Goal: Task Accomplishment & Management: Manage account settings

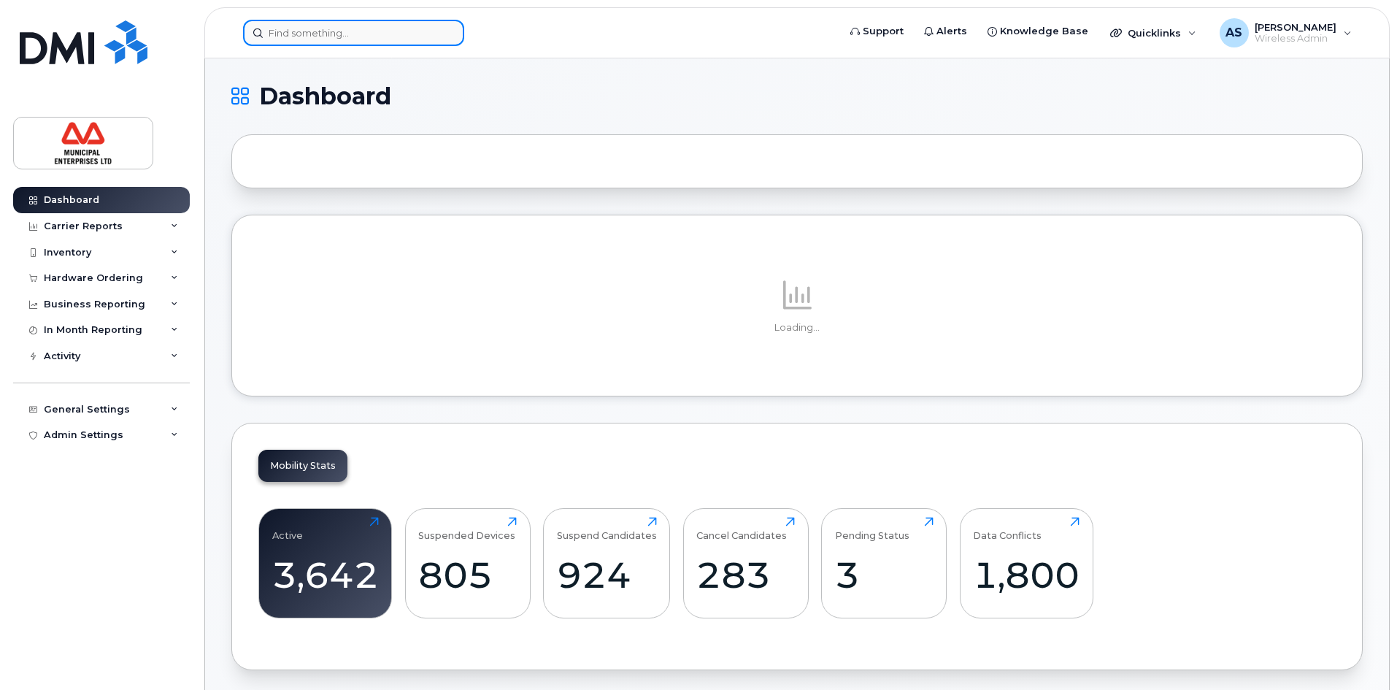
click at [355, 31] on input at bounding box center [353, 33] width 221 height 26
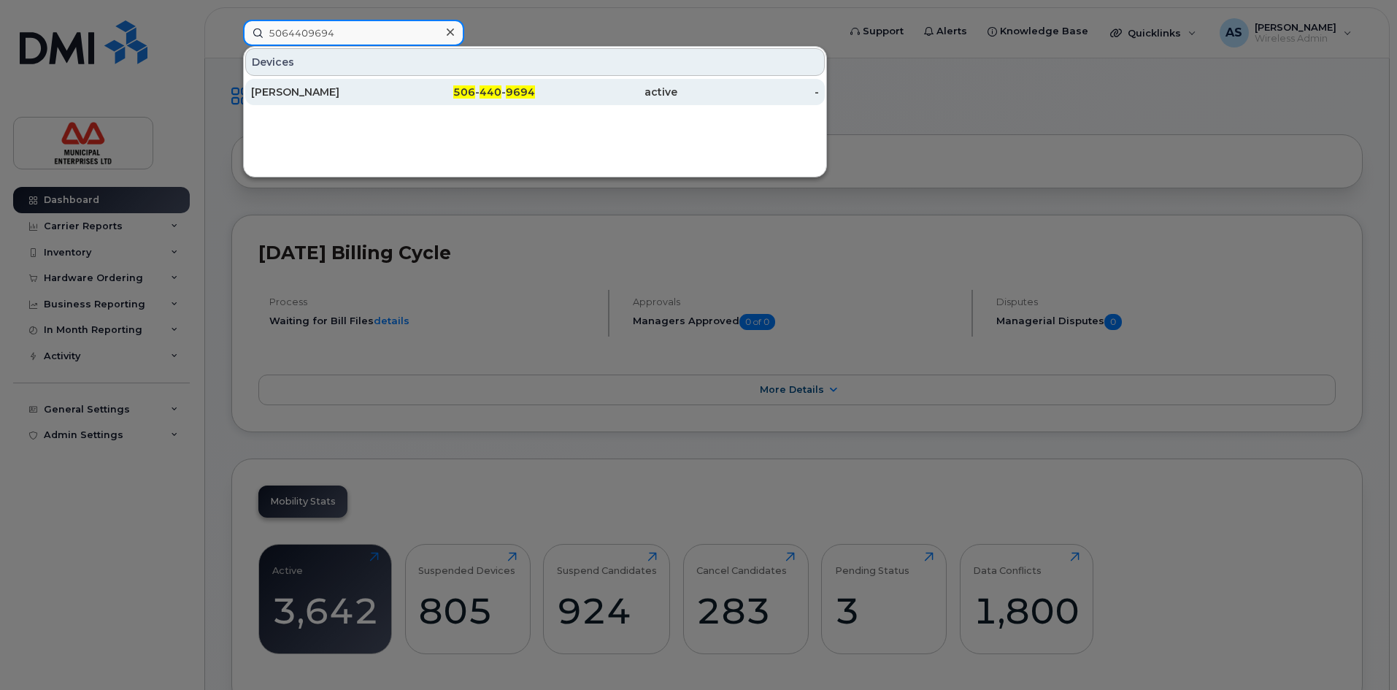
type input "5064409694"
click at [468, 96] on span "506" at bounding box center [464, 91] width 22 height 13
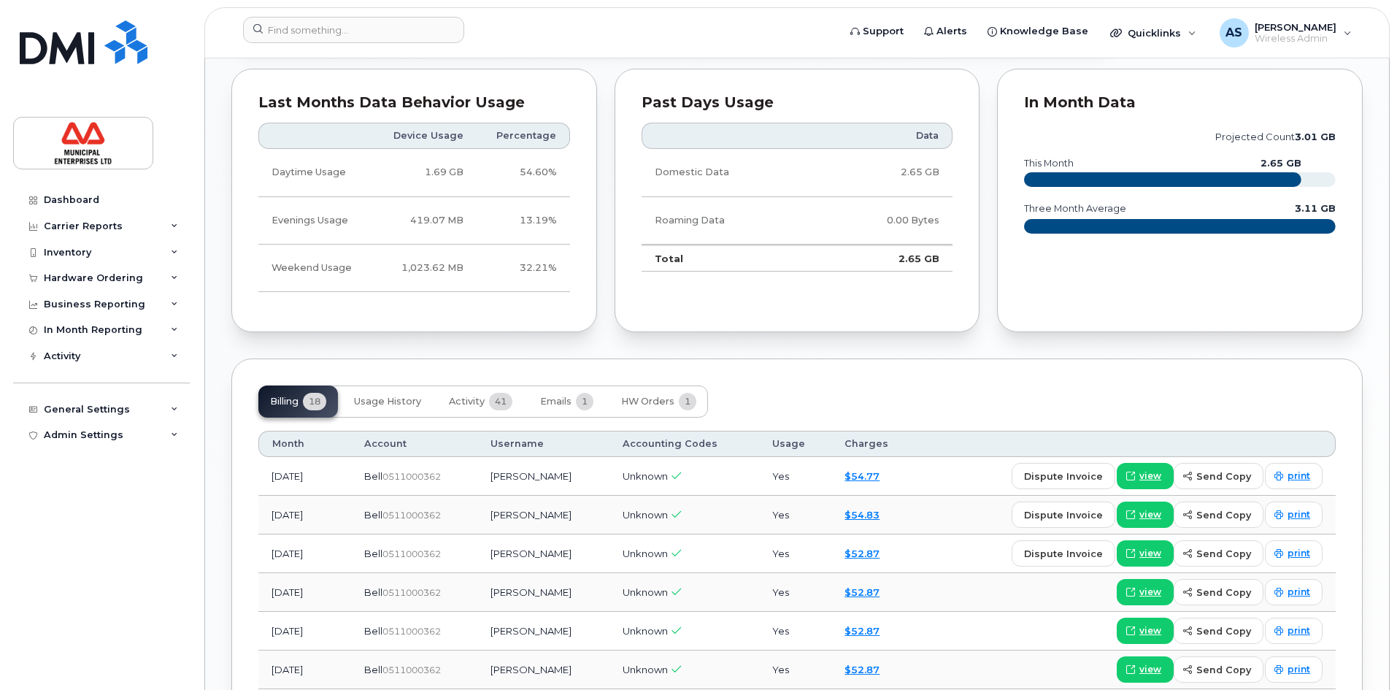
scroll to position [949, 0]
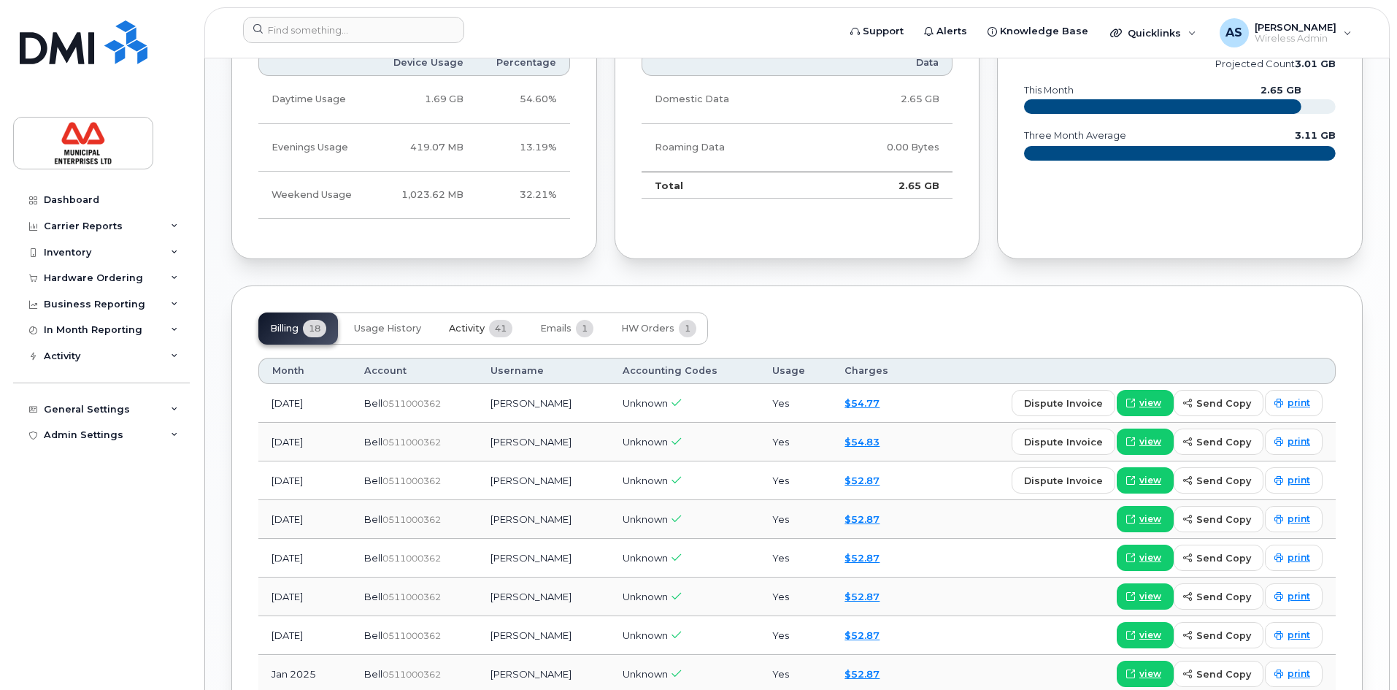
click at [487, 327] on button "Activity 41" at bounding box center [480, 328] width 87 height 32
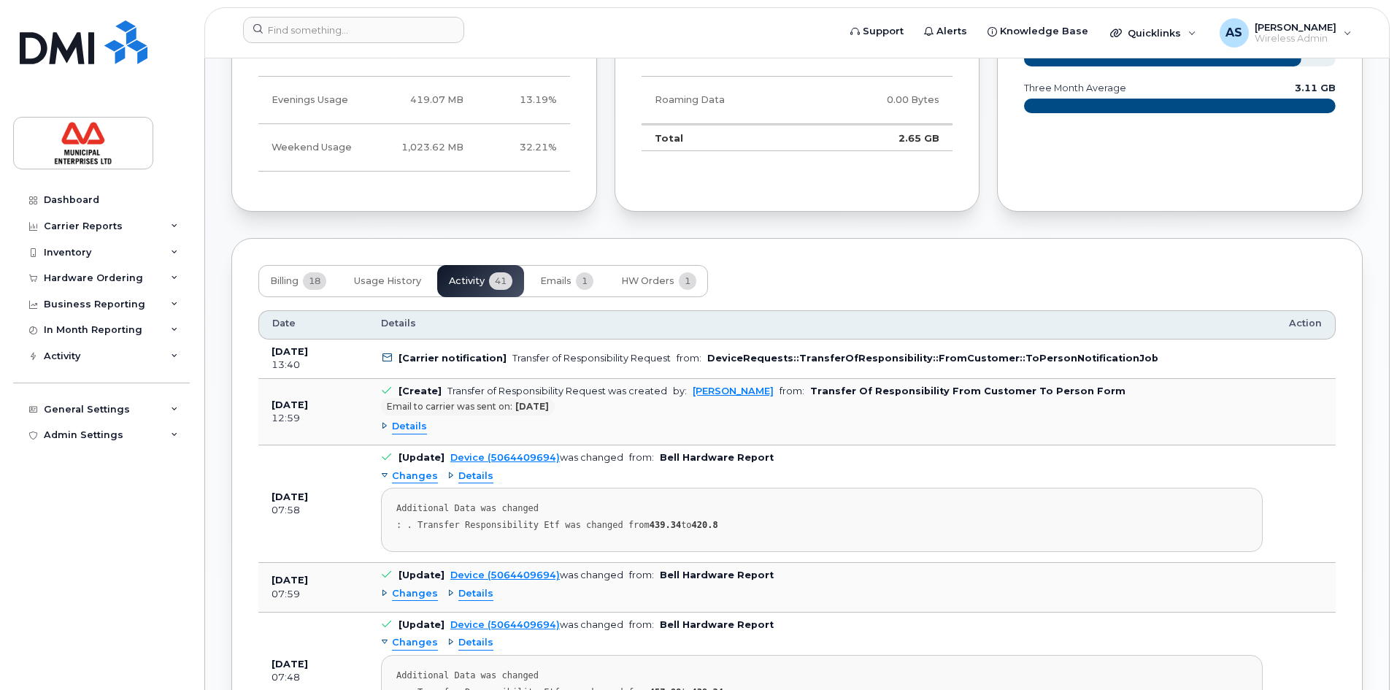
scroll to position [1022, 0]
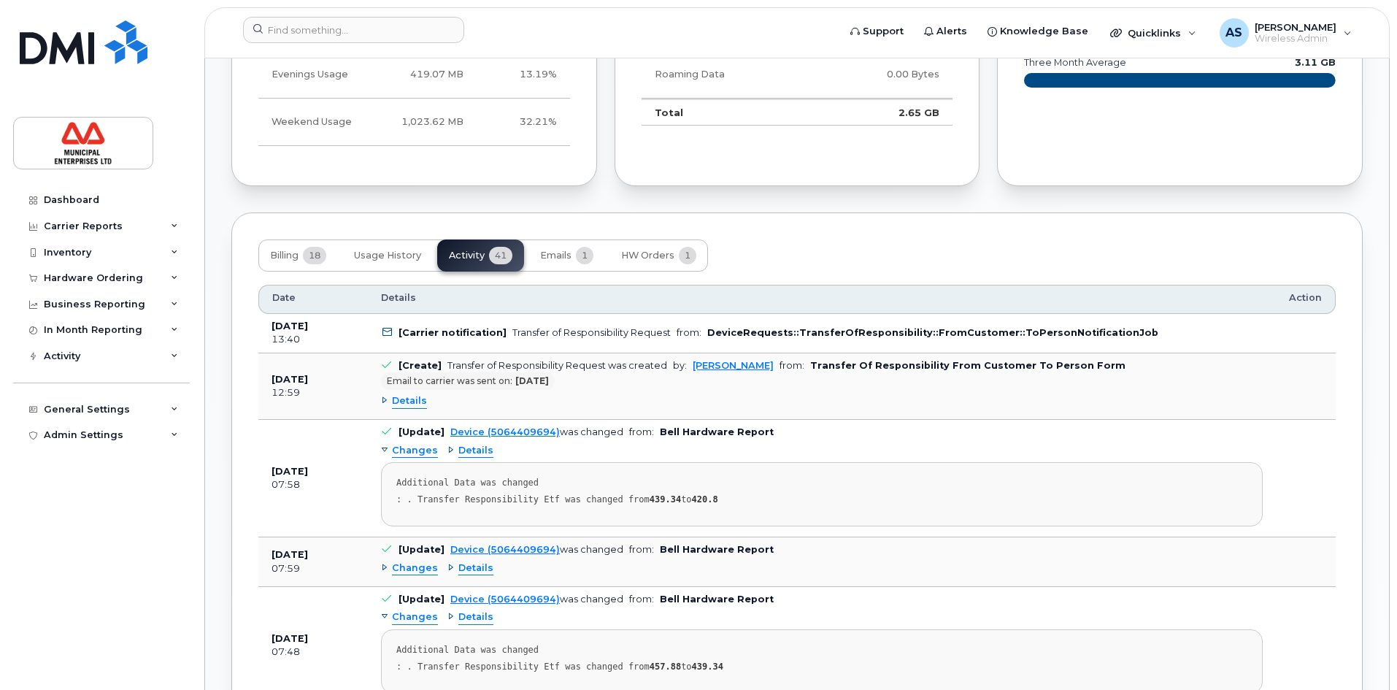
click at [385, 331] on icon at bounding box center [386, 332] width 9 height 9
click at [384, 331] on icon at bounding box center [386, 332] width 9 height 9
click at [555, 261] on span "Emails" at bounding box center [555, 256] width 31 height 12
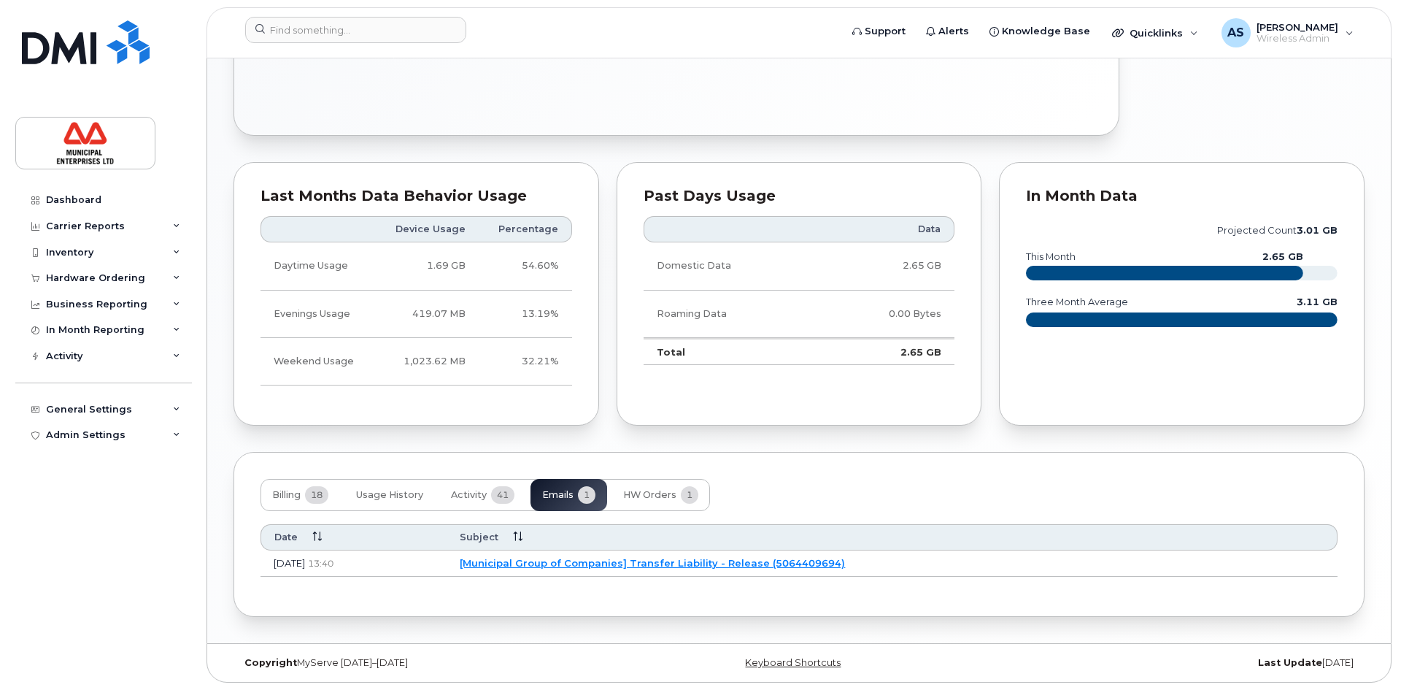
scroll to position [782, 0]
click at [740, 561] on link "[Municipal Group of Companies] Transfer Liability - Release (5064409694)" at bounding box center [650, 563] width 385 height 12
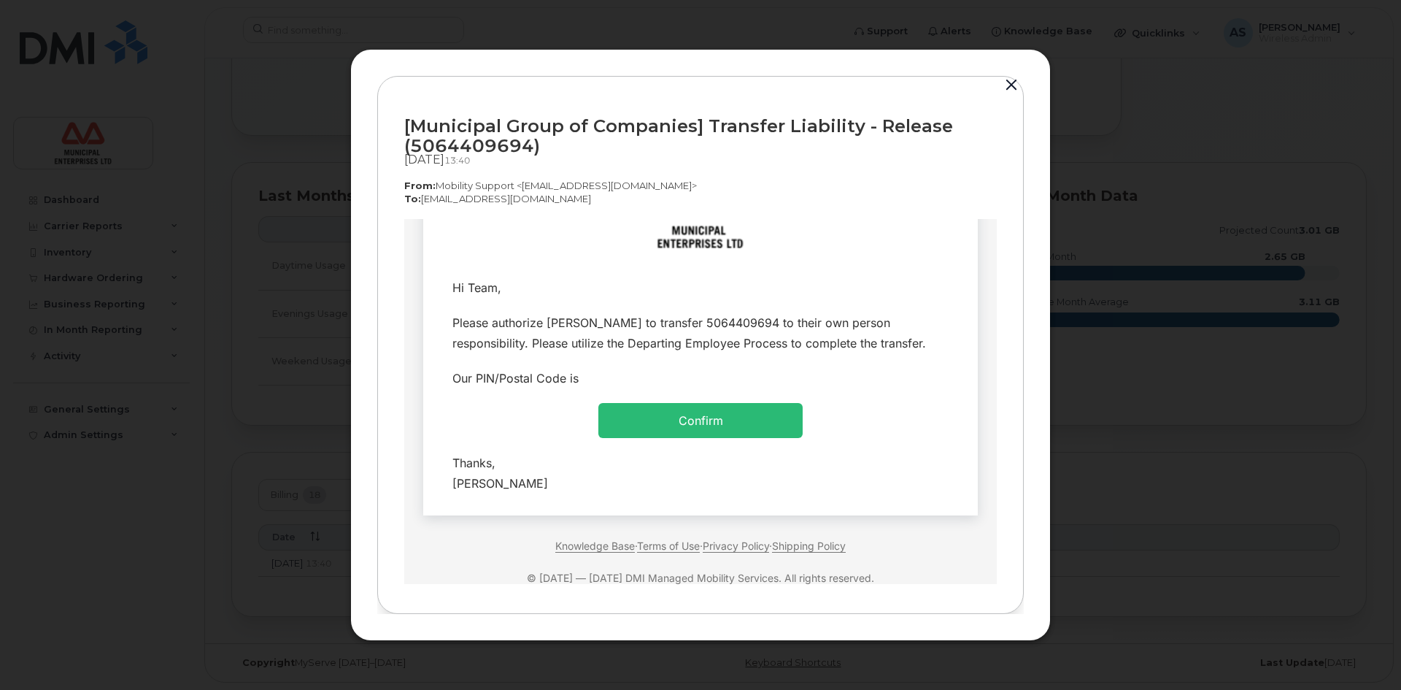
scroll to position [0, 0]
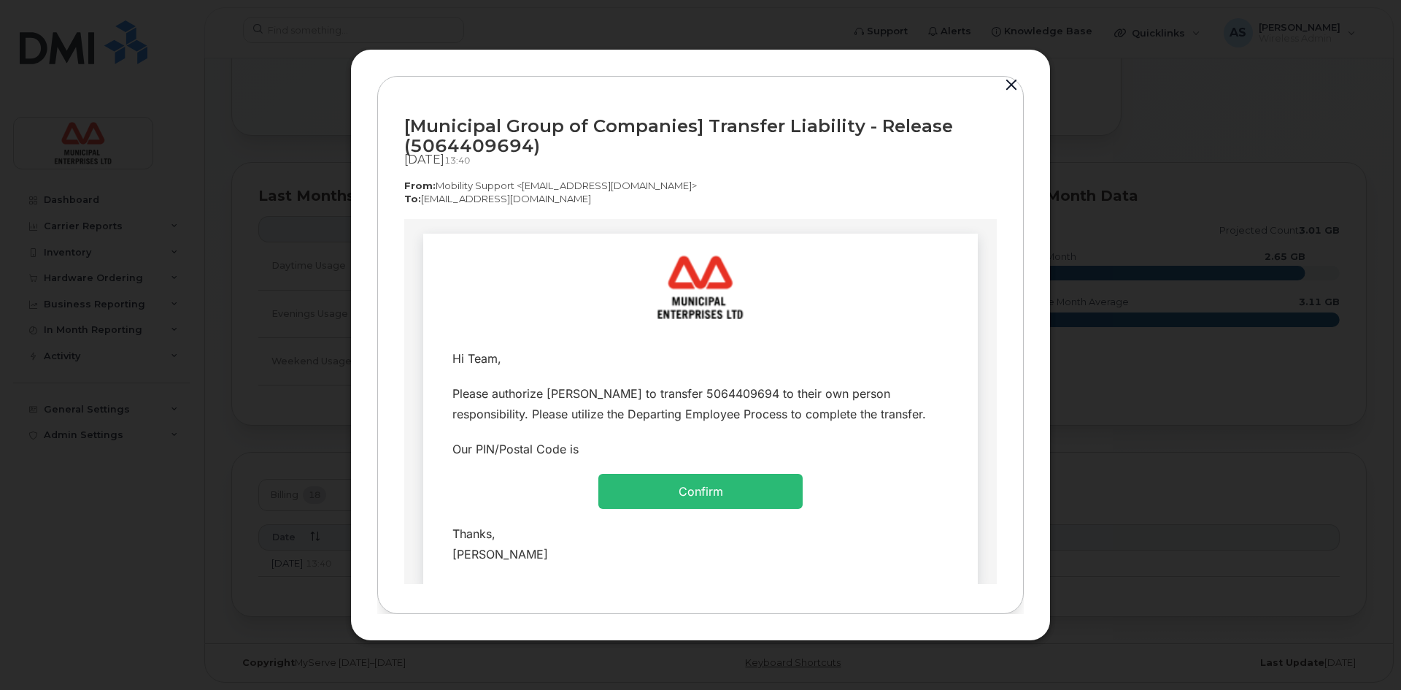
click at [697, 497] on link "Confirm" at bounding box center [701, 490] width 45 height 15
click at [1013, 85] on button "button" at bounding box center [1011, 85] width 22 height 20
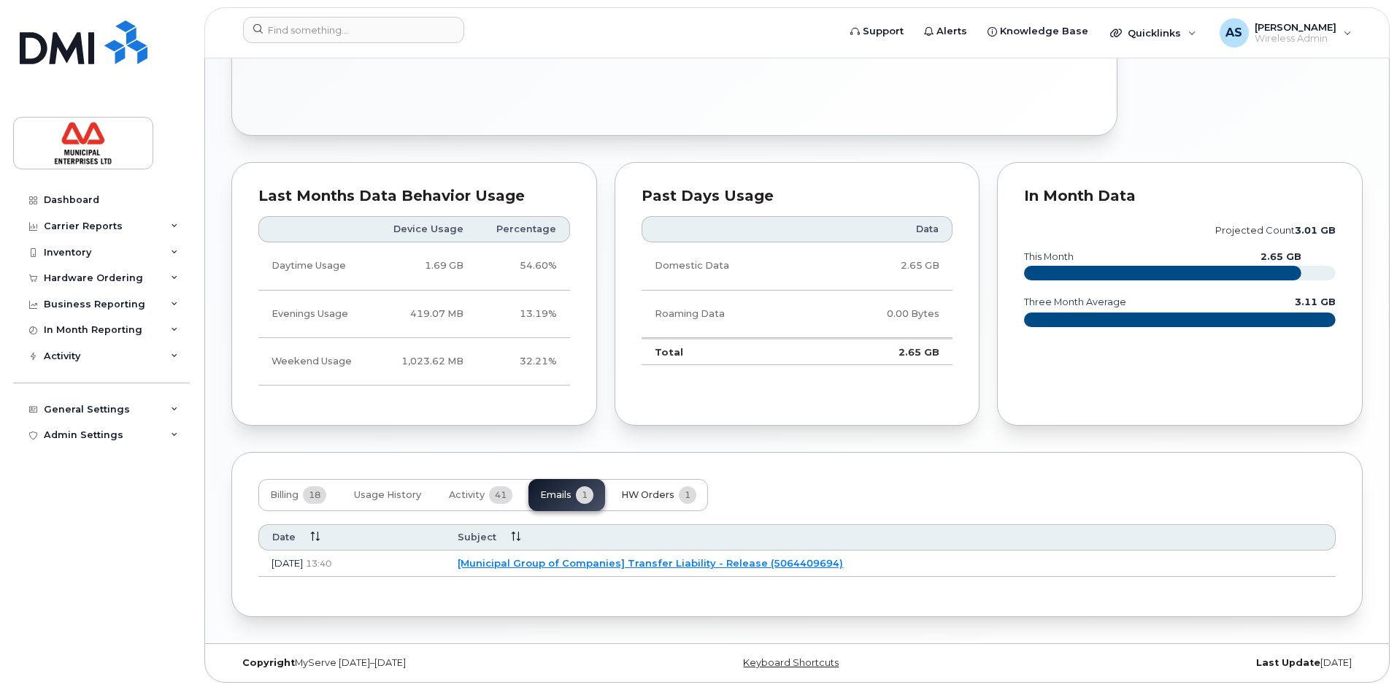
click at [636, 492] on span "HW Orders" at bounding box center [647, 495] width 53 height 12
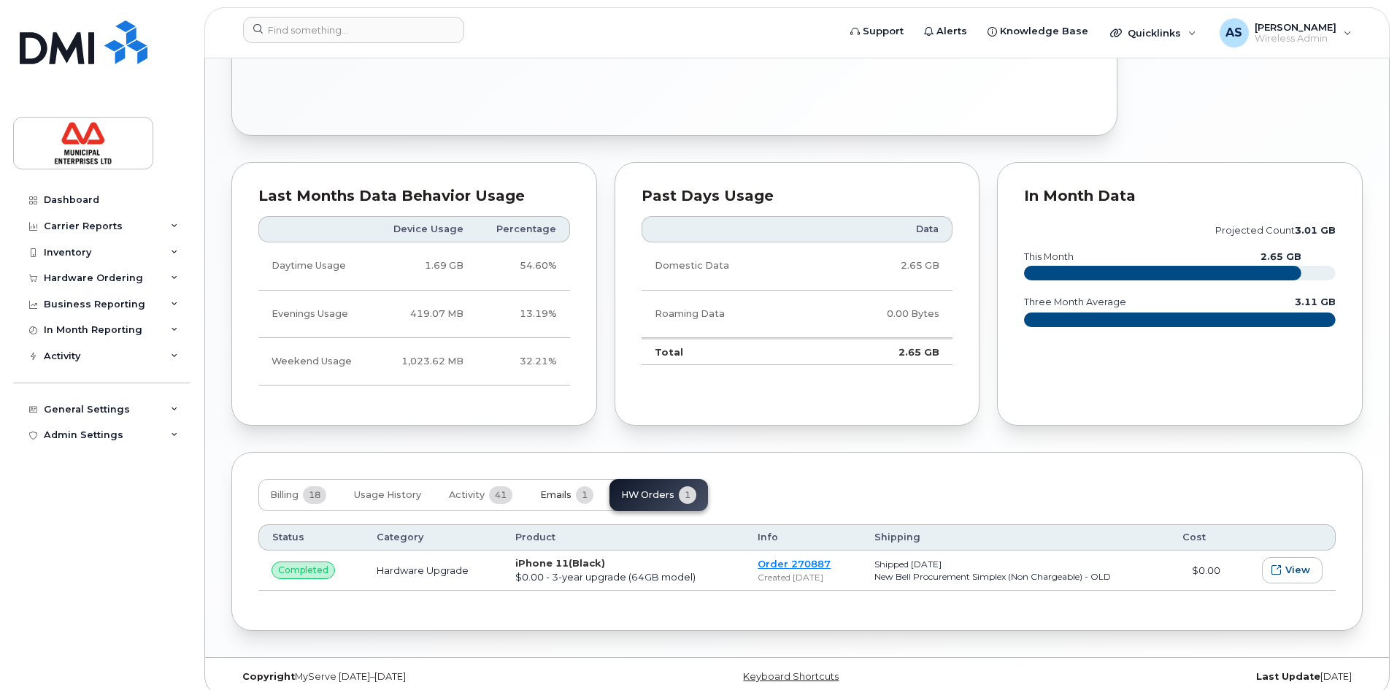
click at [558, 494] on span "Emails" at bounding box center [555, 495] width 31 height 12
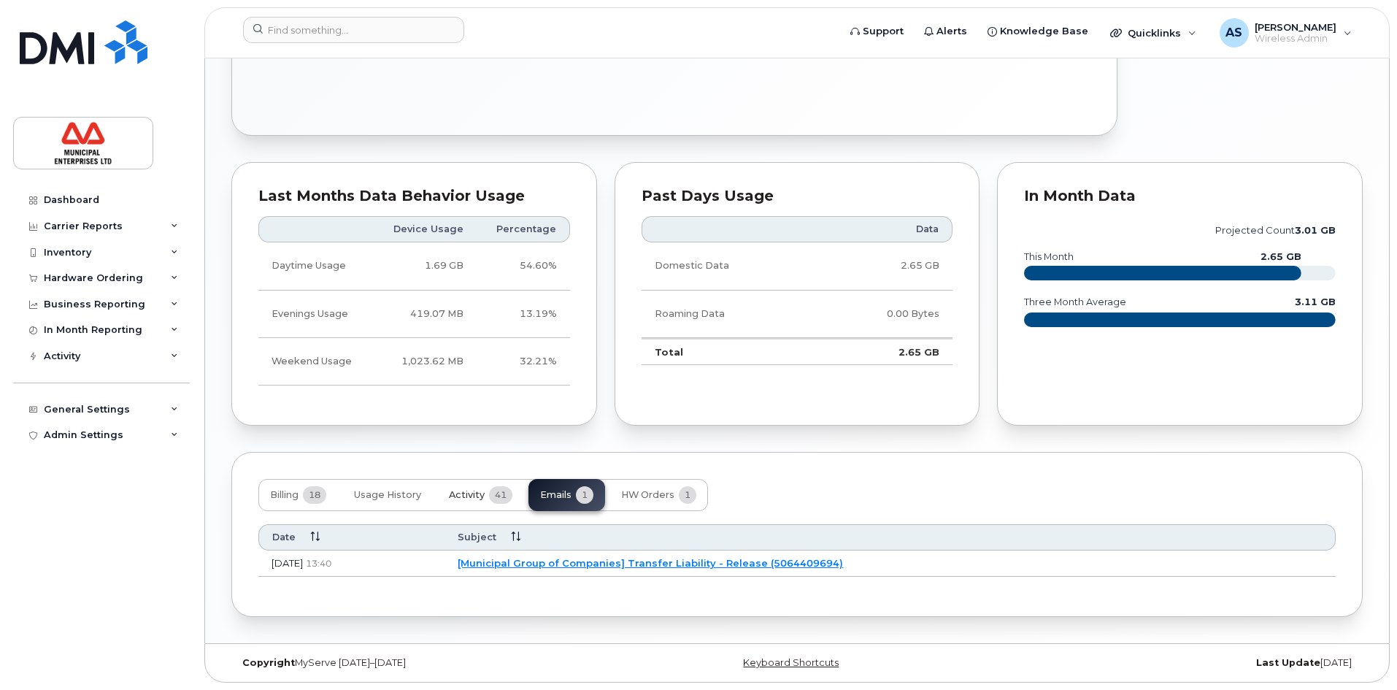
click at [479, 494] on span "Activity" at bounding box center [467, 495] width 36 height 12
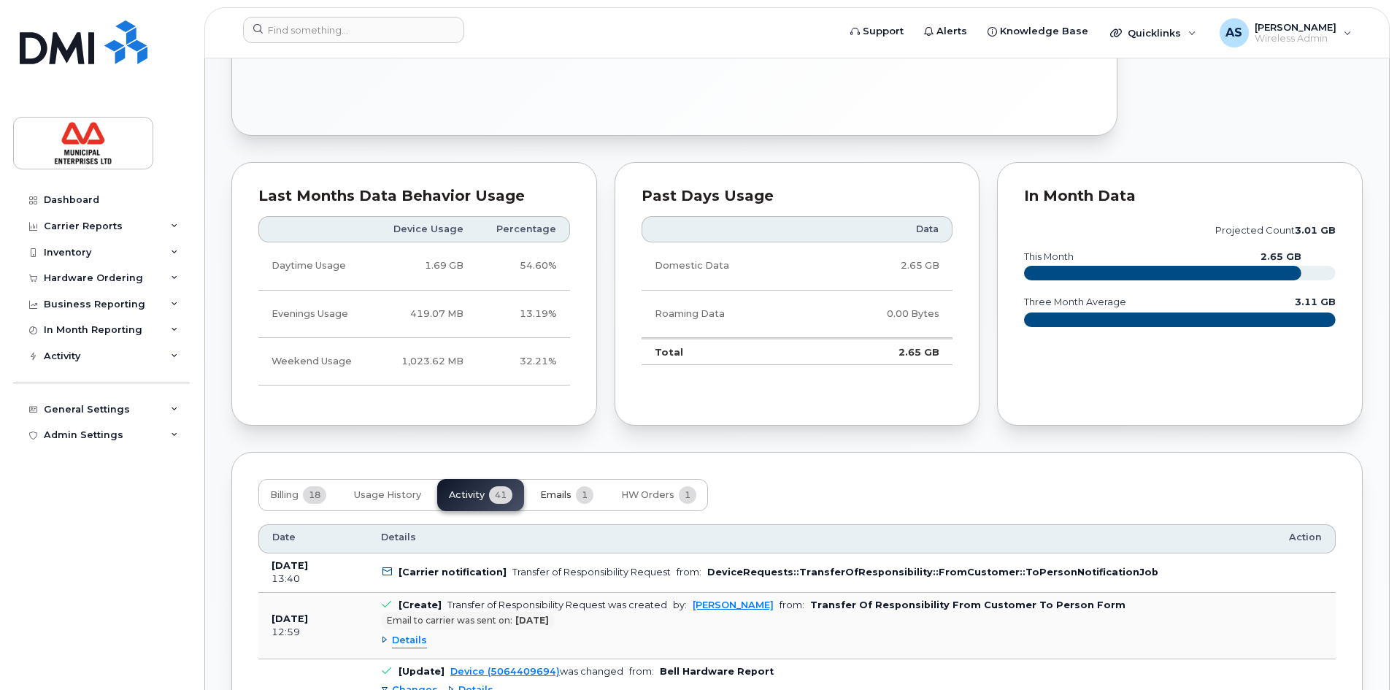
click at [554, 495] on span "Emails" at bounding box center [555, 495] width 31 height 12
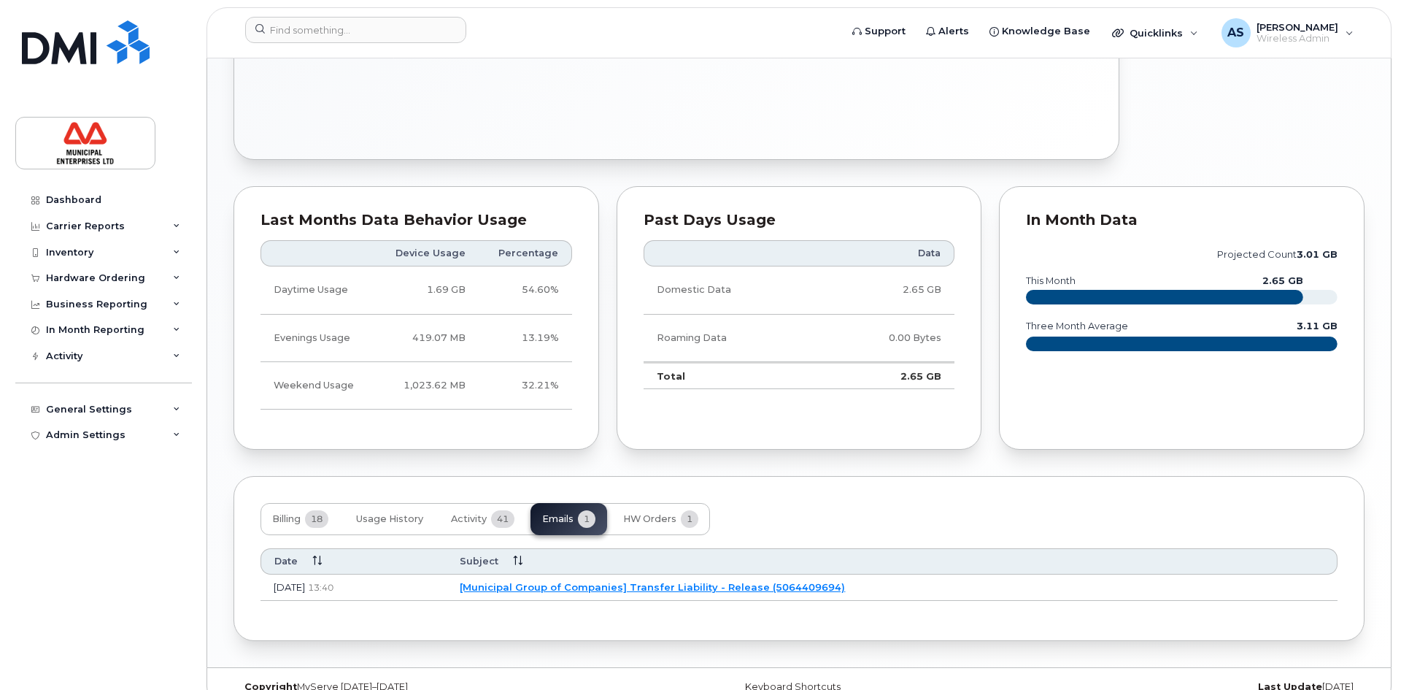
scroll to position [782, 0]
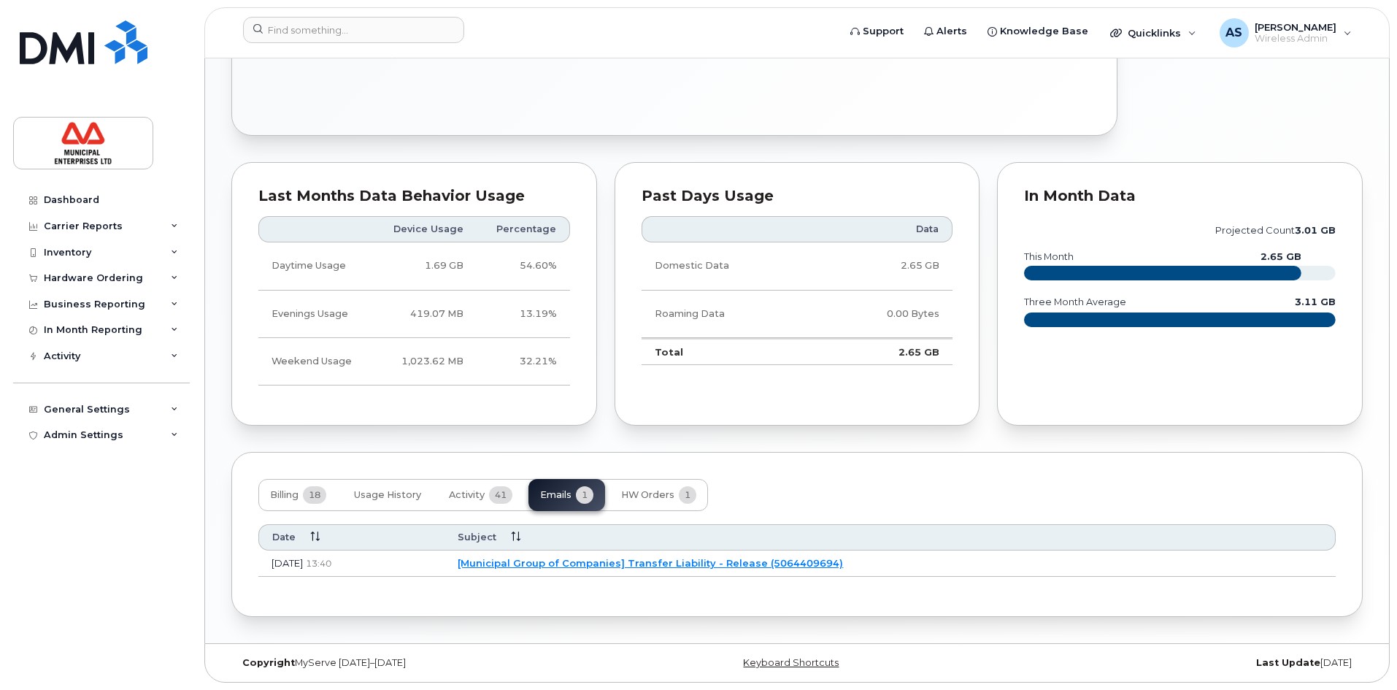
click at [636, 558] on link "[Municipal Group of Companies] Transfer Liability - Release (5064409694)" at bounding box center [650, 563] width 385 height 12
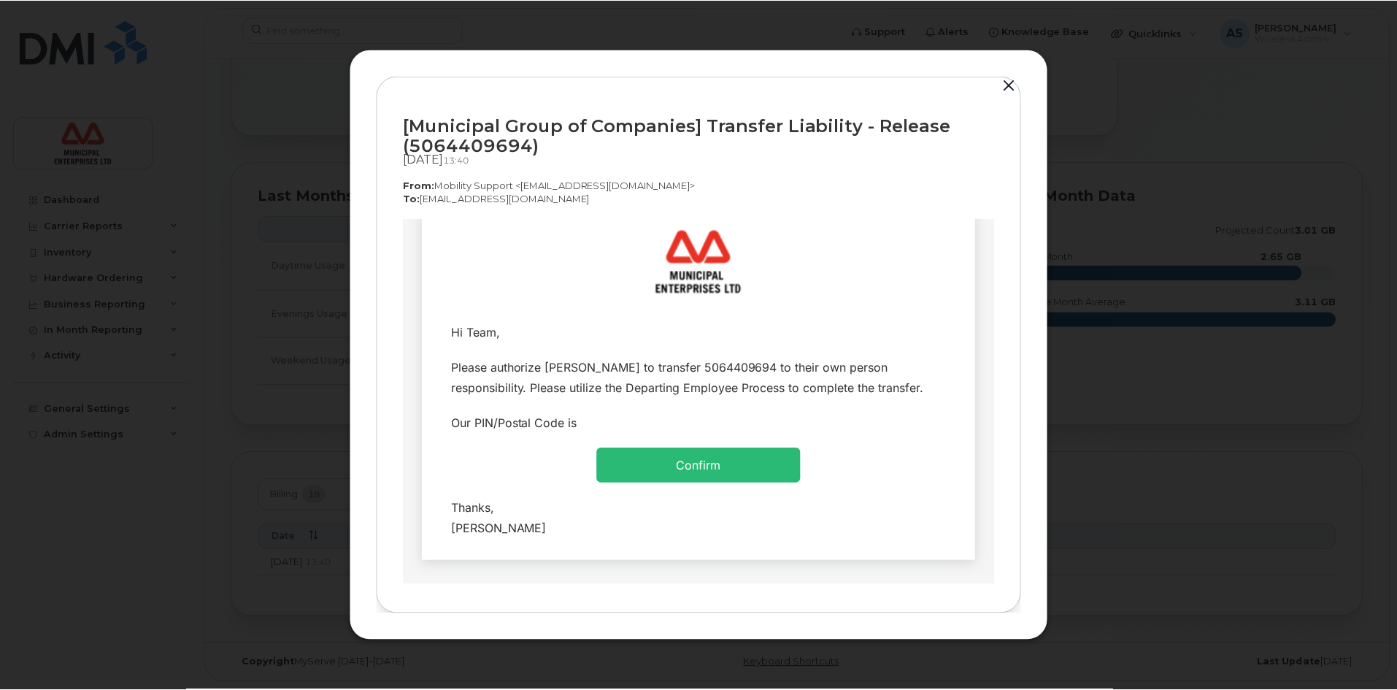
scroll to position [0, 0]
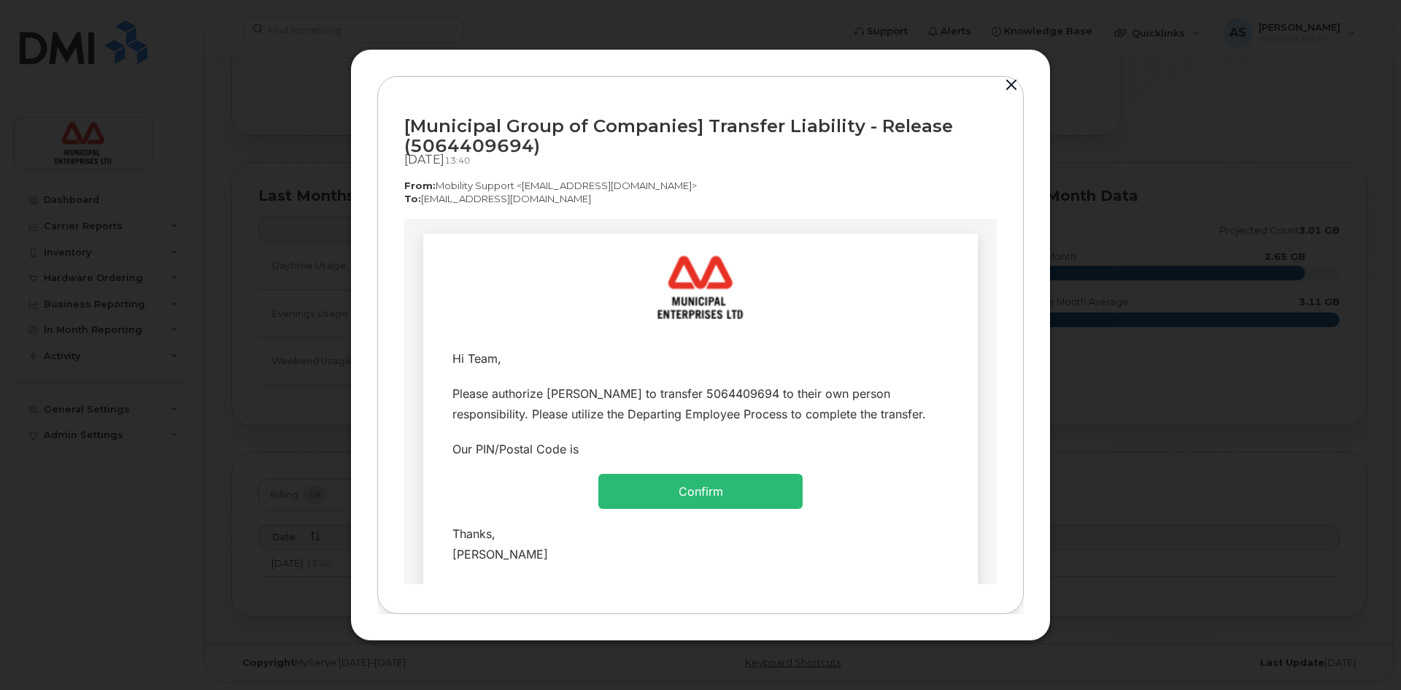
click at [1015, 80] on button "button" at bounding box center [1011, 85] width 22 height 20
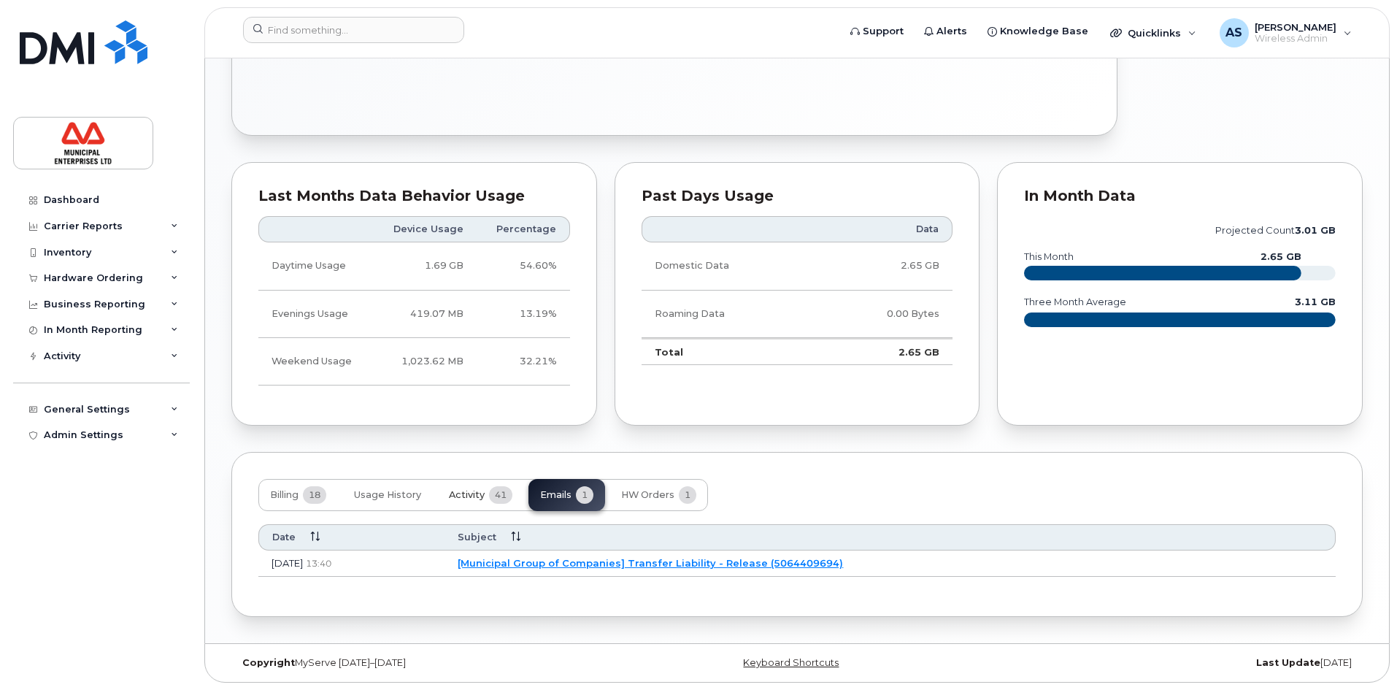
click at [482, 494] on span "Activity" at bounding box center [467, 495] width 36 height 12
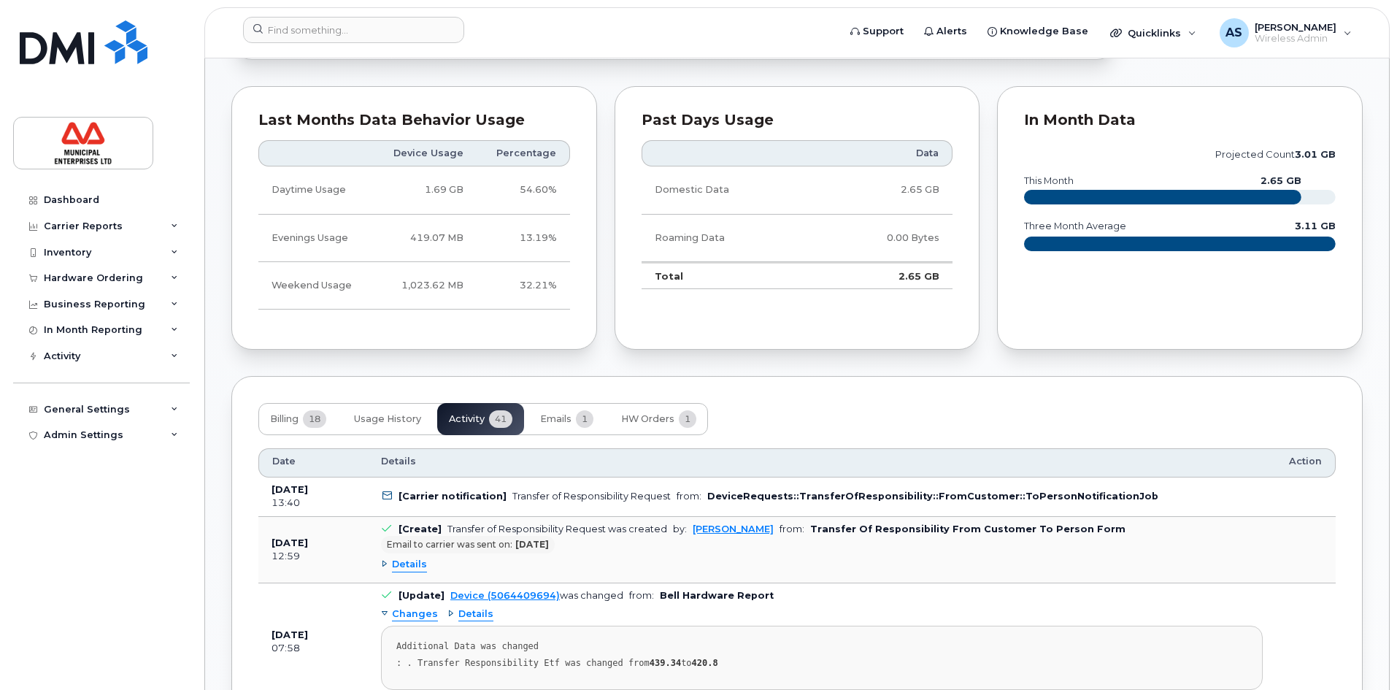
scroll to position [1001, 0]
